Goal: Information Seeking & Learning: Learn about a topic

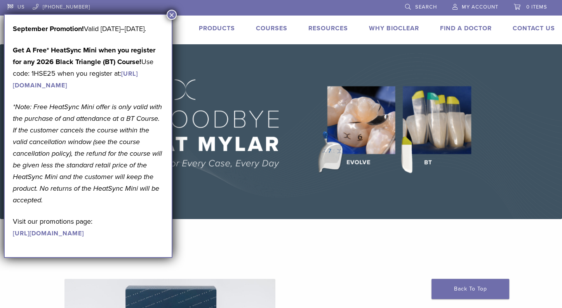
click at [173, 16] on button "×" at bounding box center [172, 15] width 10 height 10
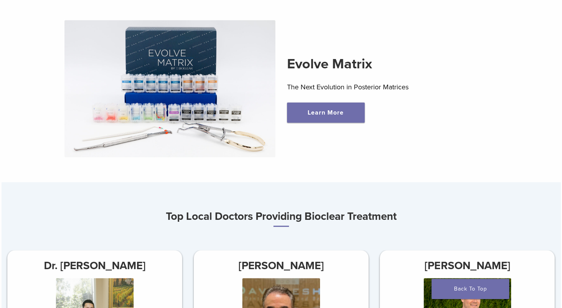
scroll to position [129, 0]
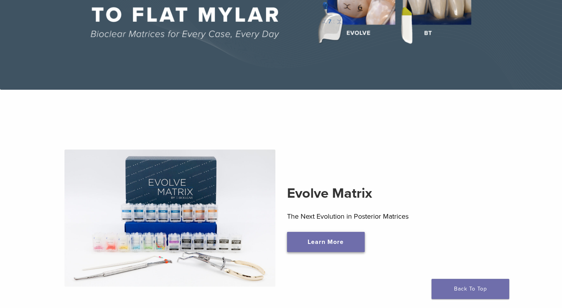
click at [346, 244] on link "Learn More" at bounding box center [326, 242] width 78 height 20
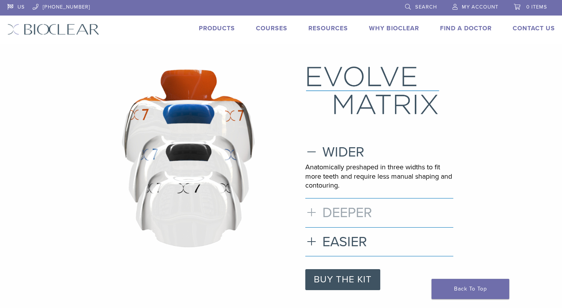
click at [337, 213] on h3 "DEEPER" at bounding box center [379, 212] width 148 height 17
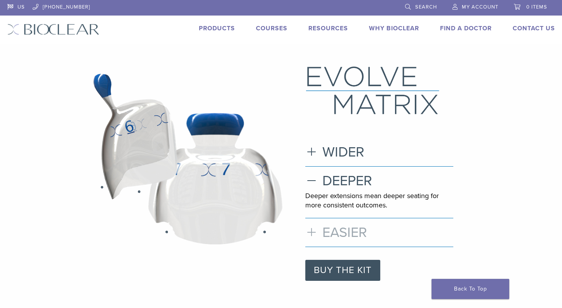
click at [337, 228] on h3 "EASIER" at bounding box center [379, 232] width 148 height 17
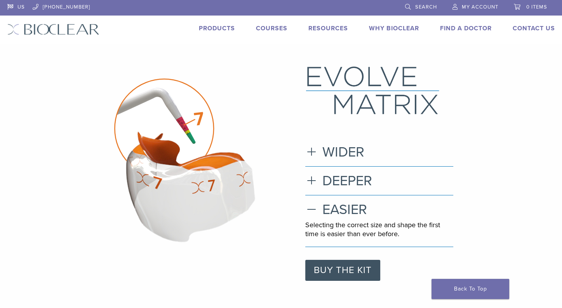
click at [187, 129] on image at bounding box center [170, 121] width 233 height 221
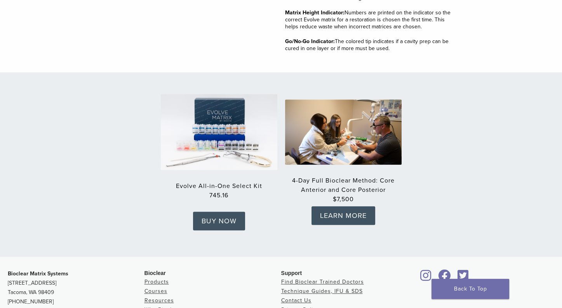
scroll to position [1166, 0]
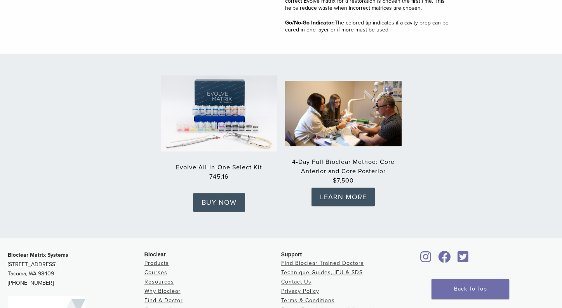
click at [350, 112] on img at bounding box center [343, 113] width 128 height 72
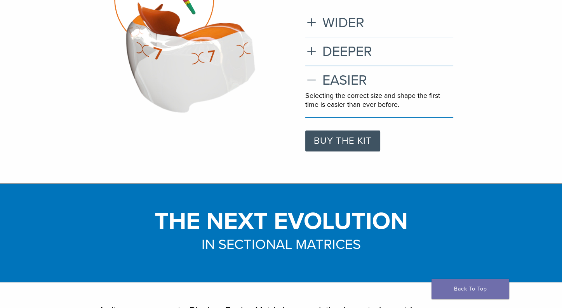
scroll to position [0, 0]
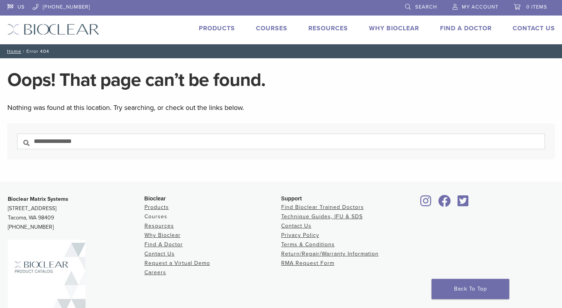
click at [159, 214] on link "Courses" at bounding box center [156, 216] width 23 height 7
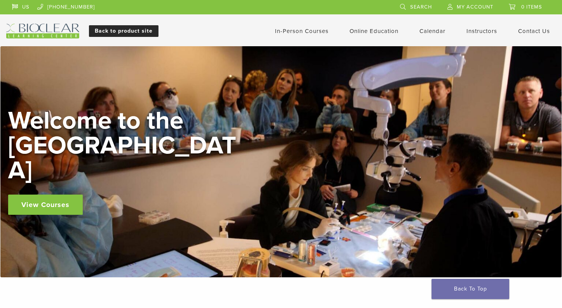
click at [123, 30] on link "Back to product site" at bounding box center [124, 31] width 70 height 12
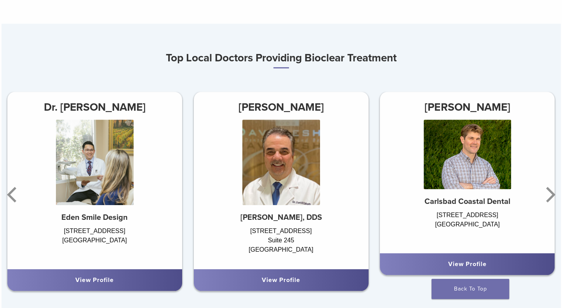
scroll to position [389, 0]
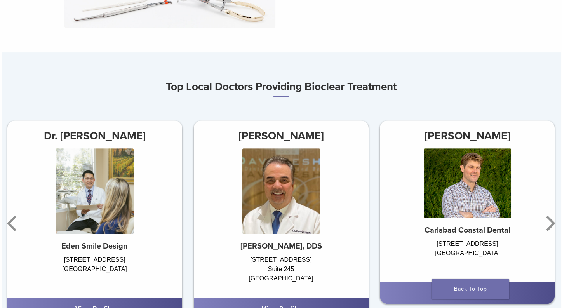
click at [113, 140] on h3 "Dr. [PERSON_NAME]" at bounding box center [94, 136] width 175 height 19
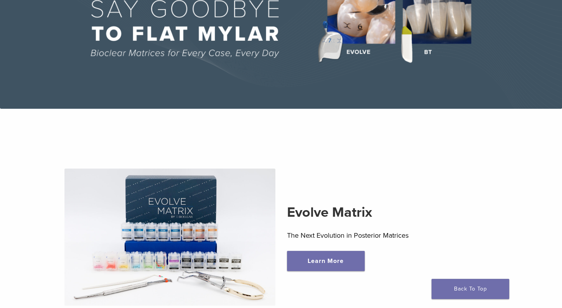
scroll to position [129, 0]
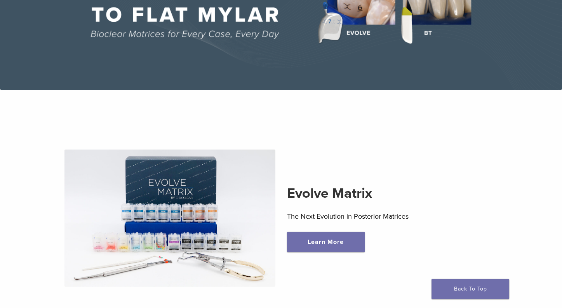
click at [202, 197] on img at bounding box center [169, 219] width 211 height 138
click at [330, 248] on link "Learn More" at bounding box center [326, 242] width 78 height 20
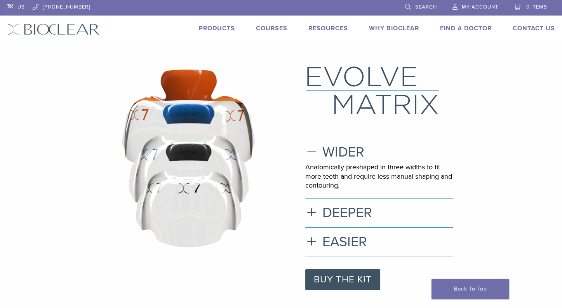
click at [394, 28] on link "Why Bioclear" at bounding box center [394, 28] width 50 height 8
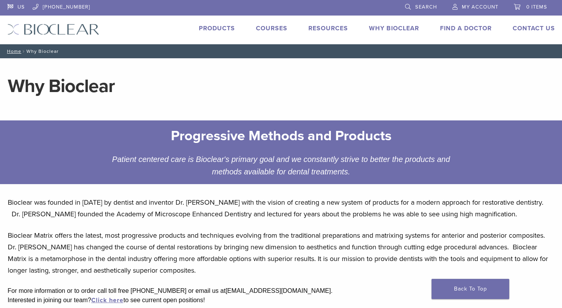
click at [211, 28] on link "Products" at bounding box center [217, 28] width 36 height 8
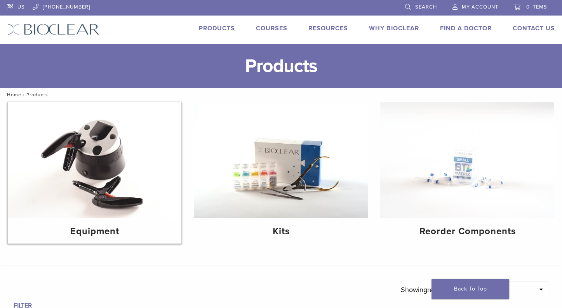
click at [98, 145] on img at bounding box center [95, 160] width 174 height 116
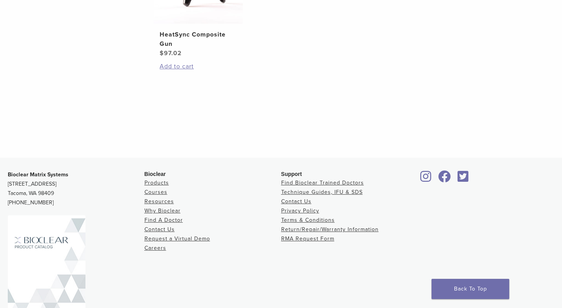
scroll to position [426, 0]
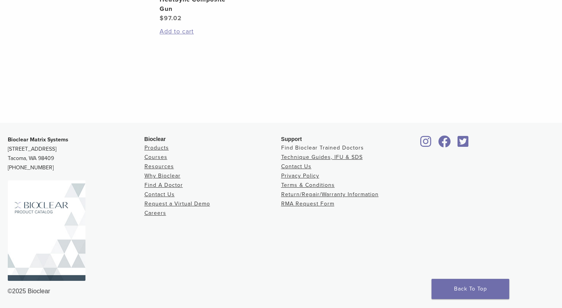
click at [321, 145] on link "Find Bioclear Trained Doctors" at bounding box center [322, 148] width 83 height 7
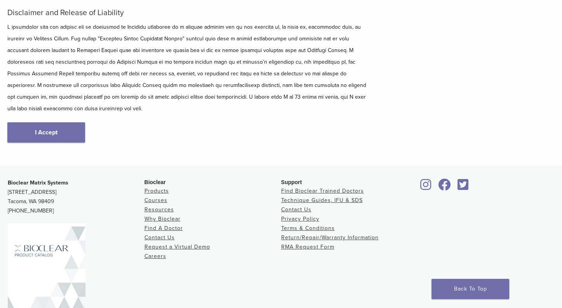
scroll to position [129, 0]
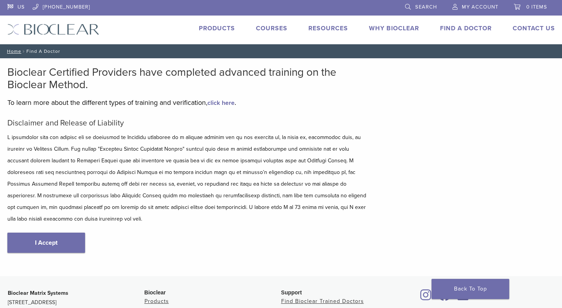
click at [390, 30] on link "Why Bioclear" at bounding box center [394, 28] width 50 height 8
